Goal: Information Seeking & Learning: Learn about a topic

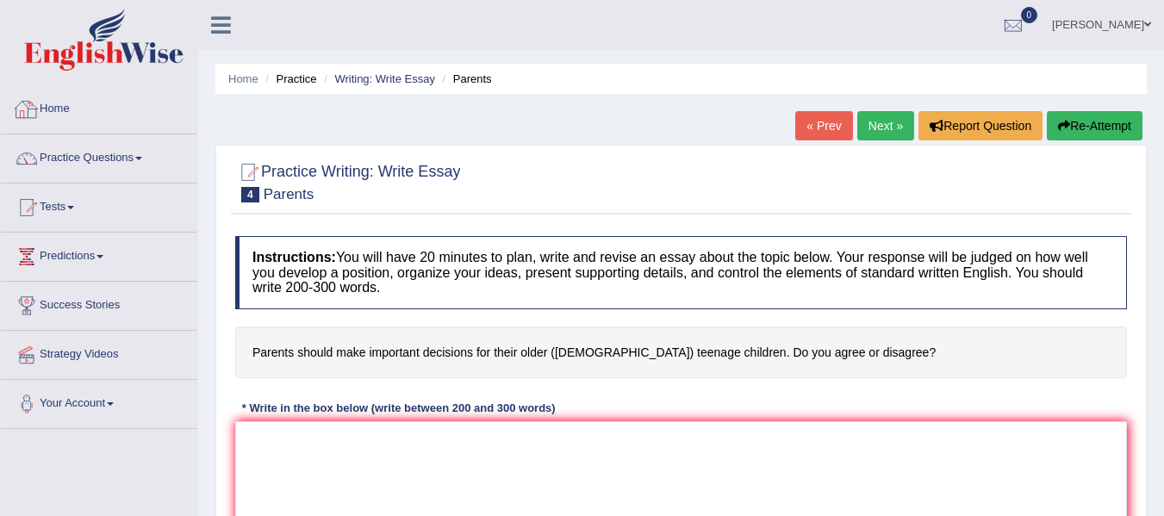
click at [33, 103] on div at bounding box center [27, 109] width 26 height 26
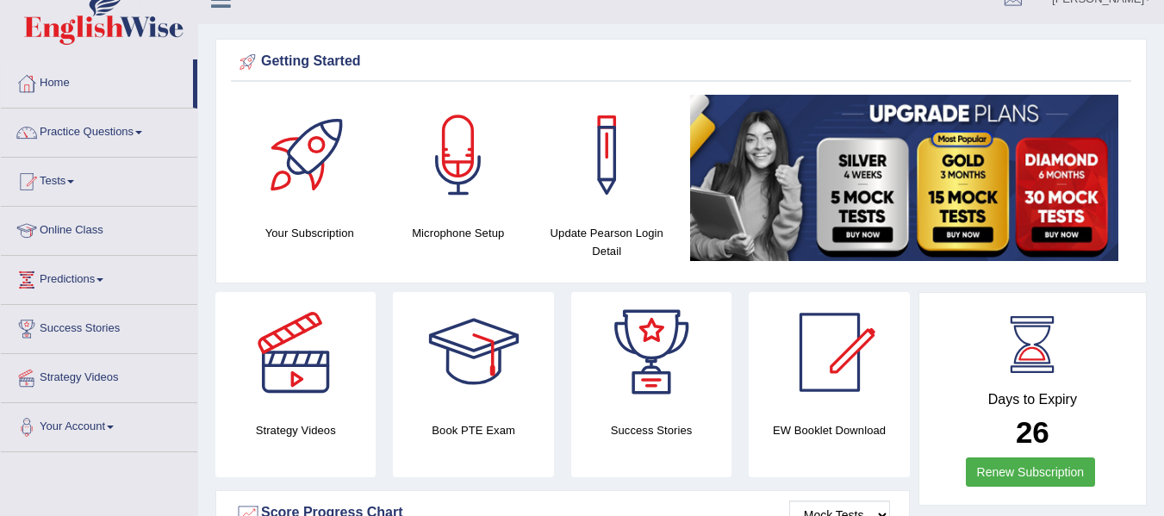
scroll to position [17, 0]
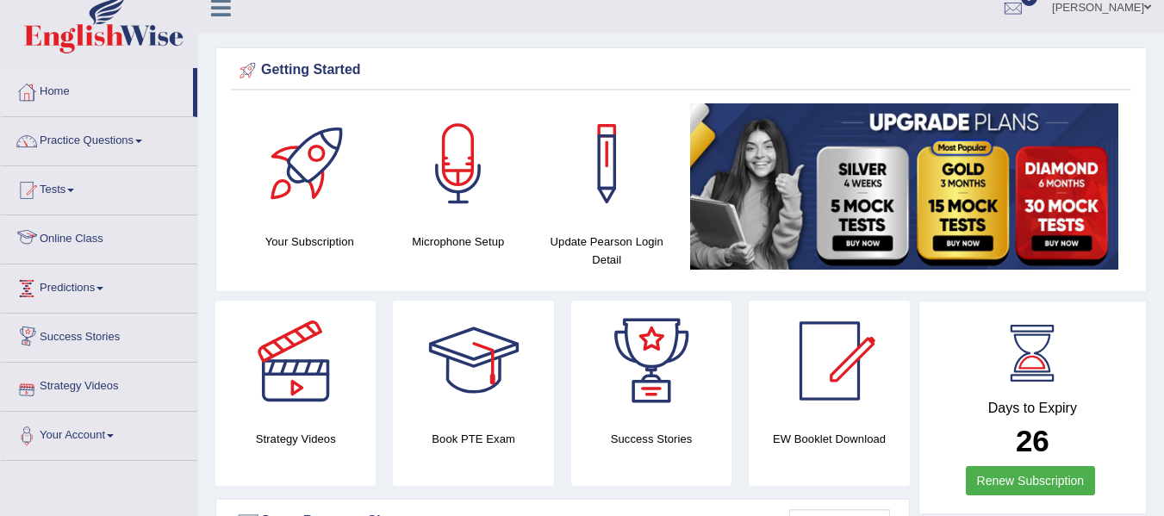
click at [88, 246] on link "Online Class" at bounding box center [99, 236] width 196 height 43
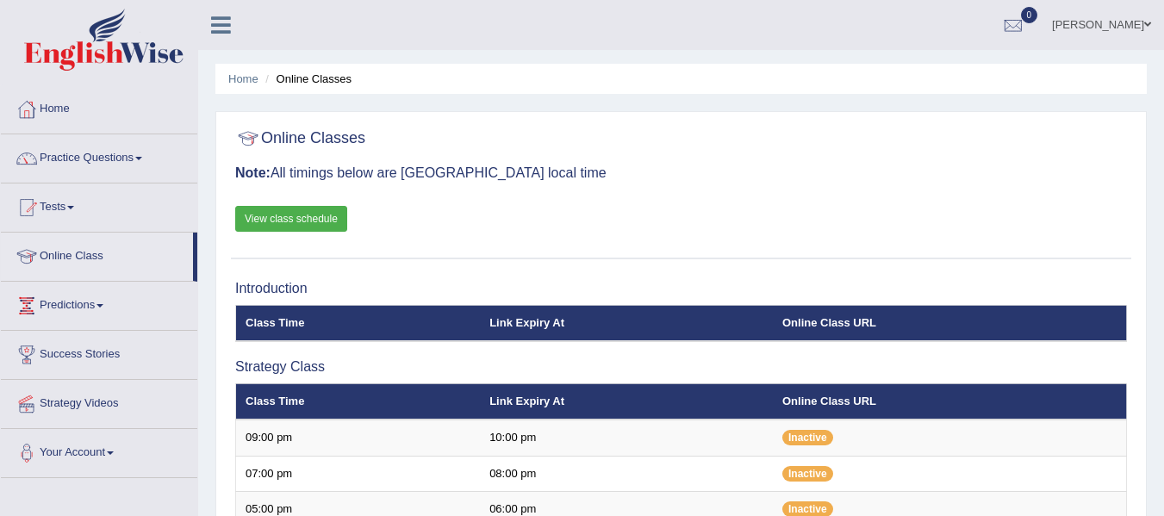
click at [296, 217] on link "View class schedule" at bounding box center [291, 219] width 112 height 26
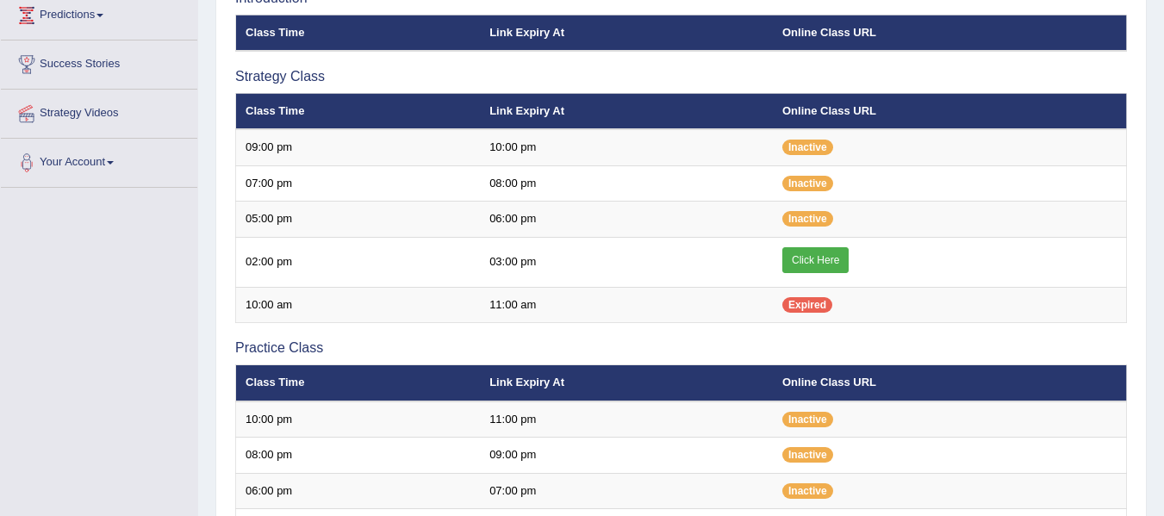
scroll to position [295, 0]
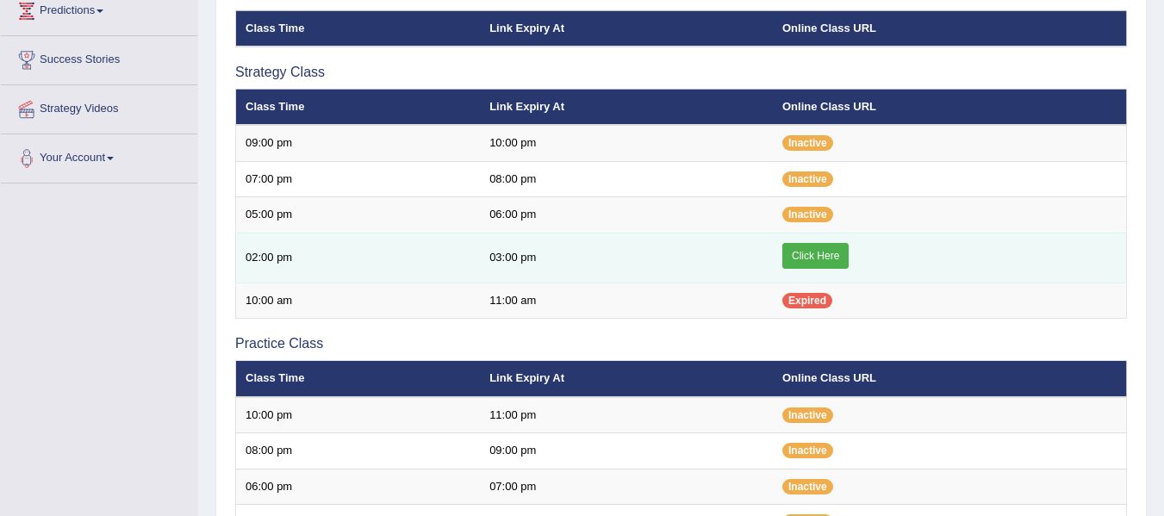
click at [799, 261] on link "Click Here" at bounding box center [815, 256] width 66 height 26
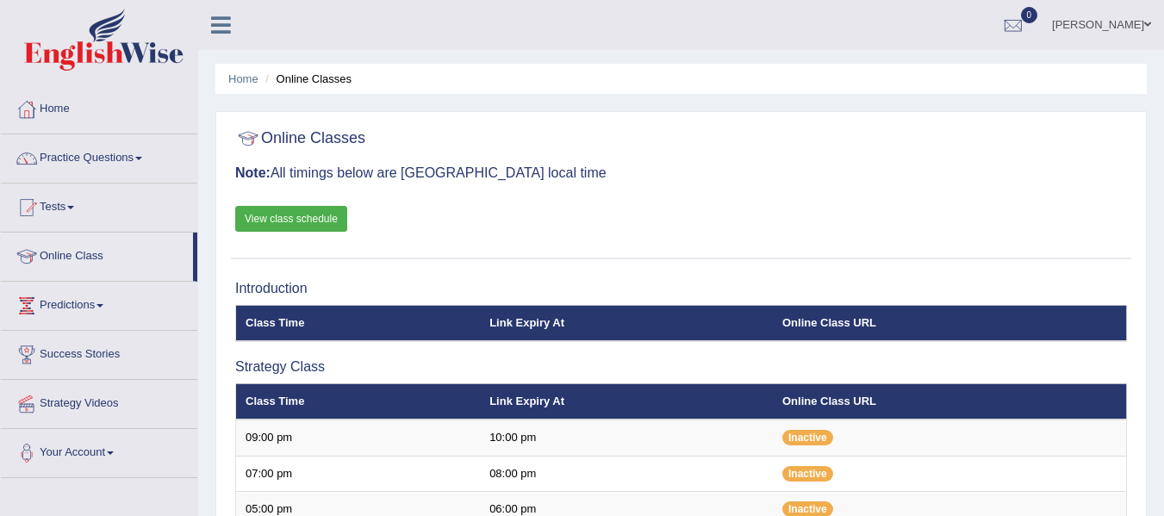
scroll to position [295, 0]
